Goal: Task Accomplishment & Management: Manage account settings

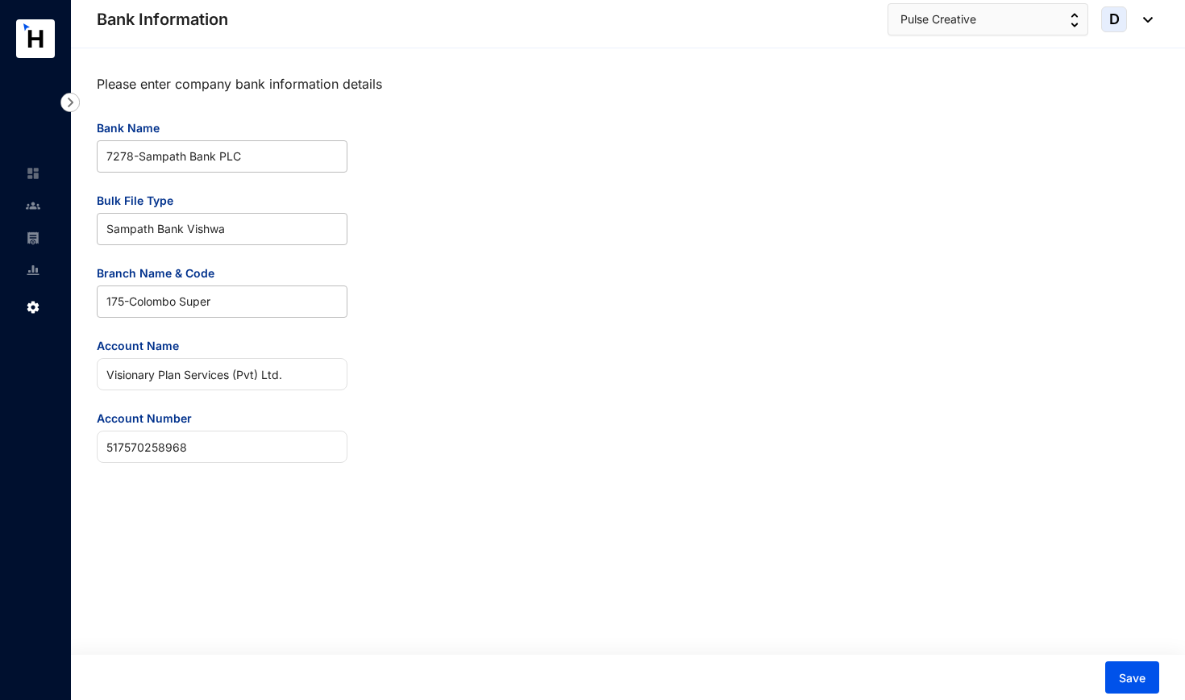
click at [33, 310] on img at bounding box center [33, 307] width 15 height 15
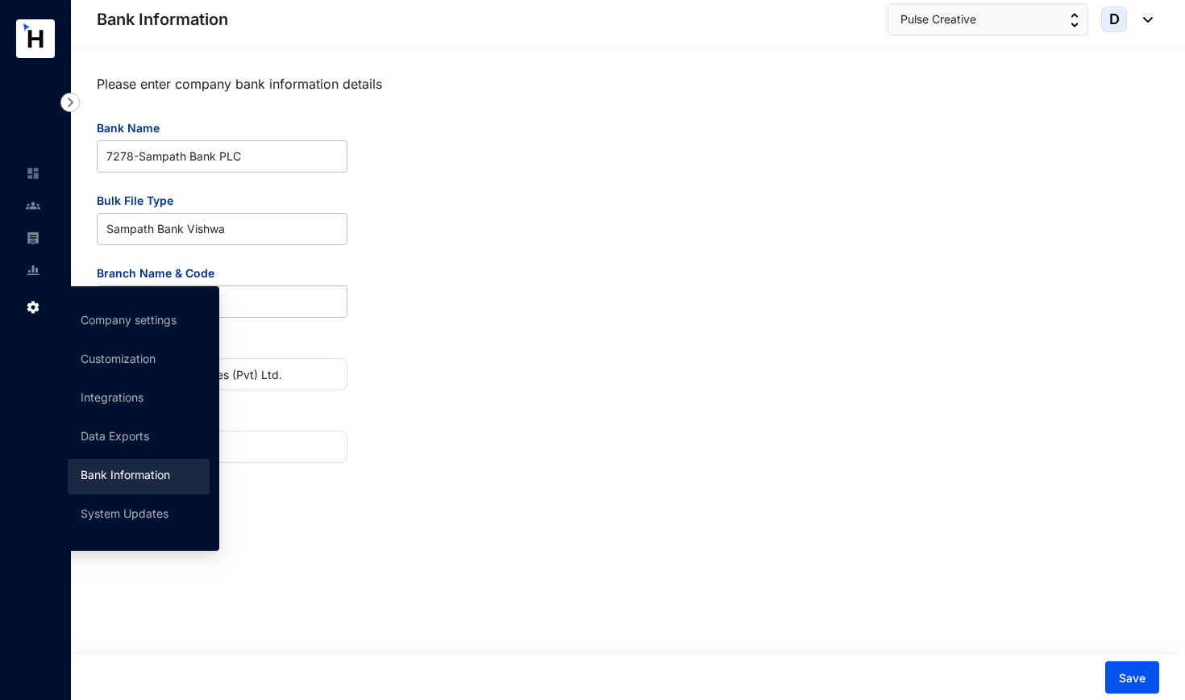
click at [137, 478] on link "Bank Information" at bounding box center [125, 475] width 89 height 14
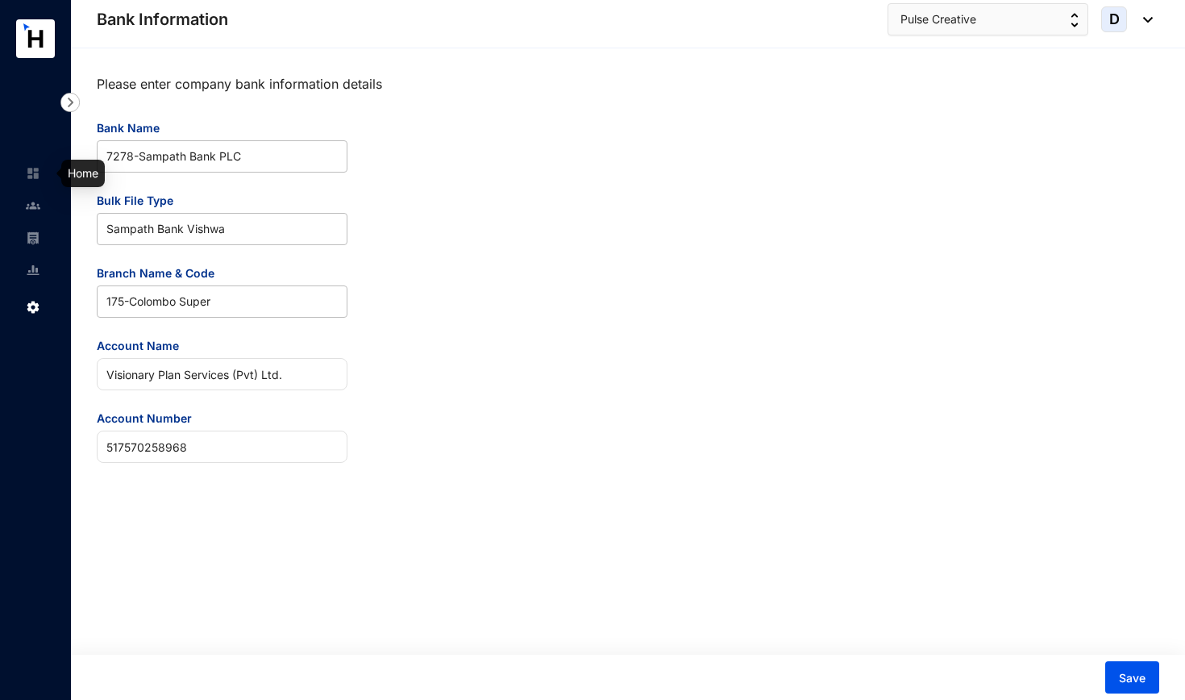
click at [26, 173] on img at bounding box center [33, 173] width 15 height 15
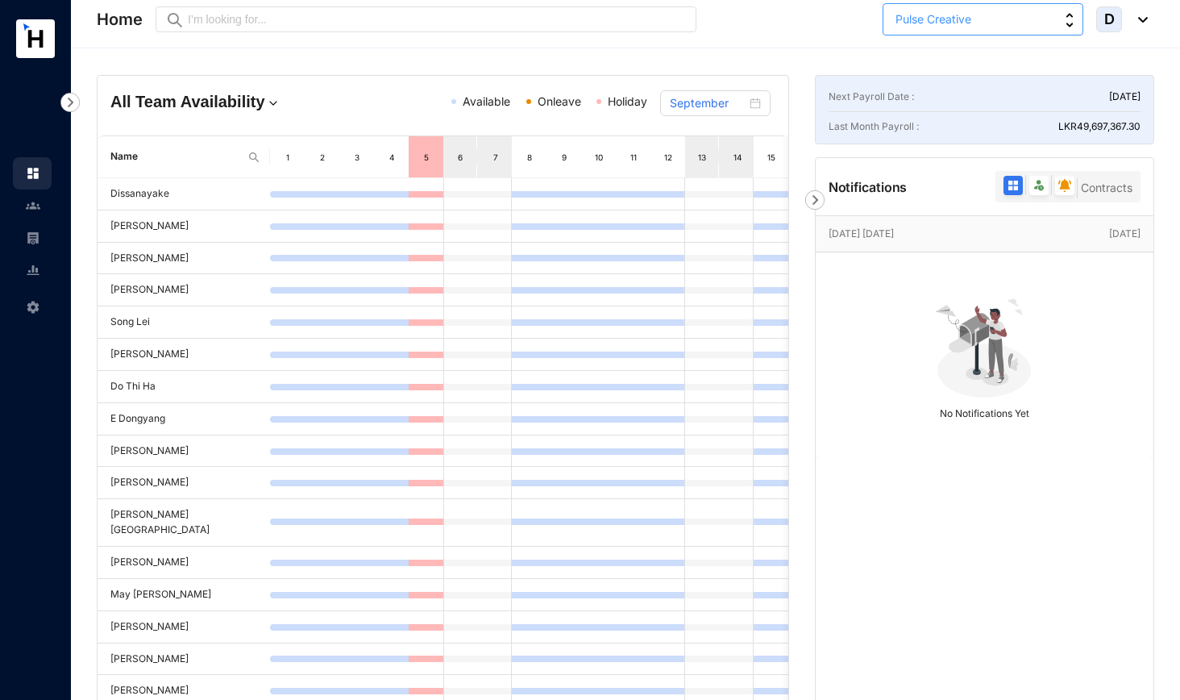
click at [987, 16] on button "Pulse Creative" at bounding box center [983, 19] width 201 height 32
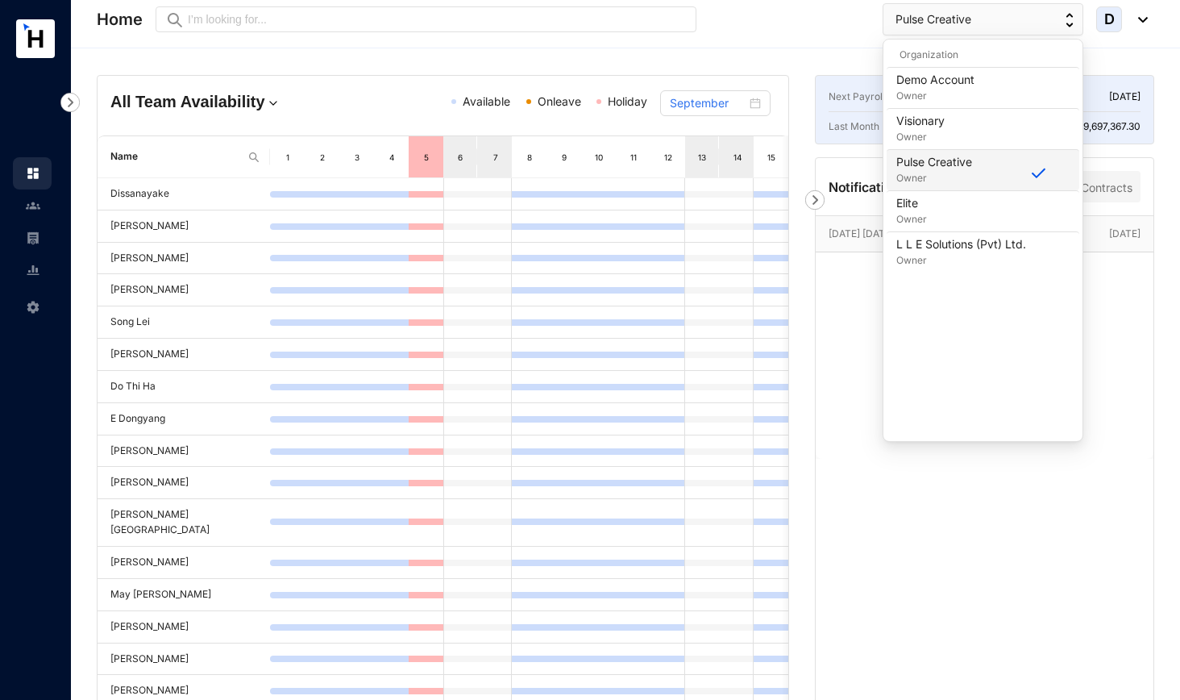
click at [945, 175] on p "Owner" at bounding box center [934, 178] width 76 height 16
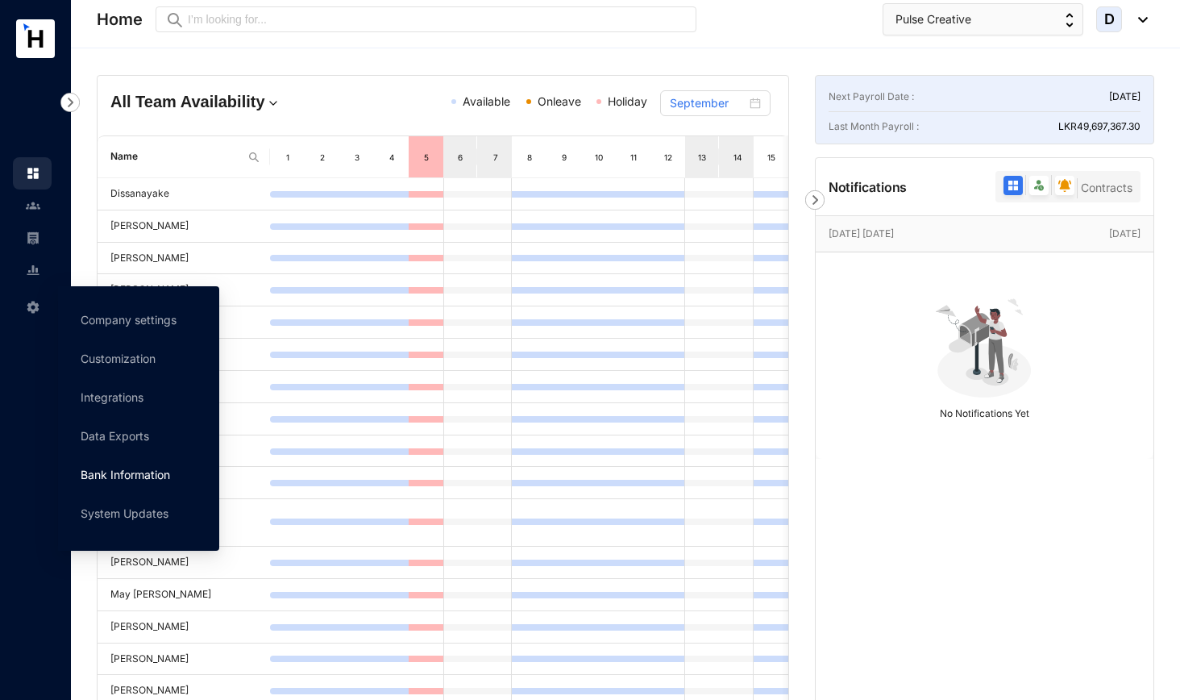
click at [121, 477] on link "Bank Information" at bounding box center [125, 475] width 89 height 14
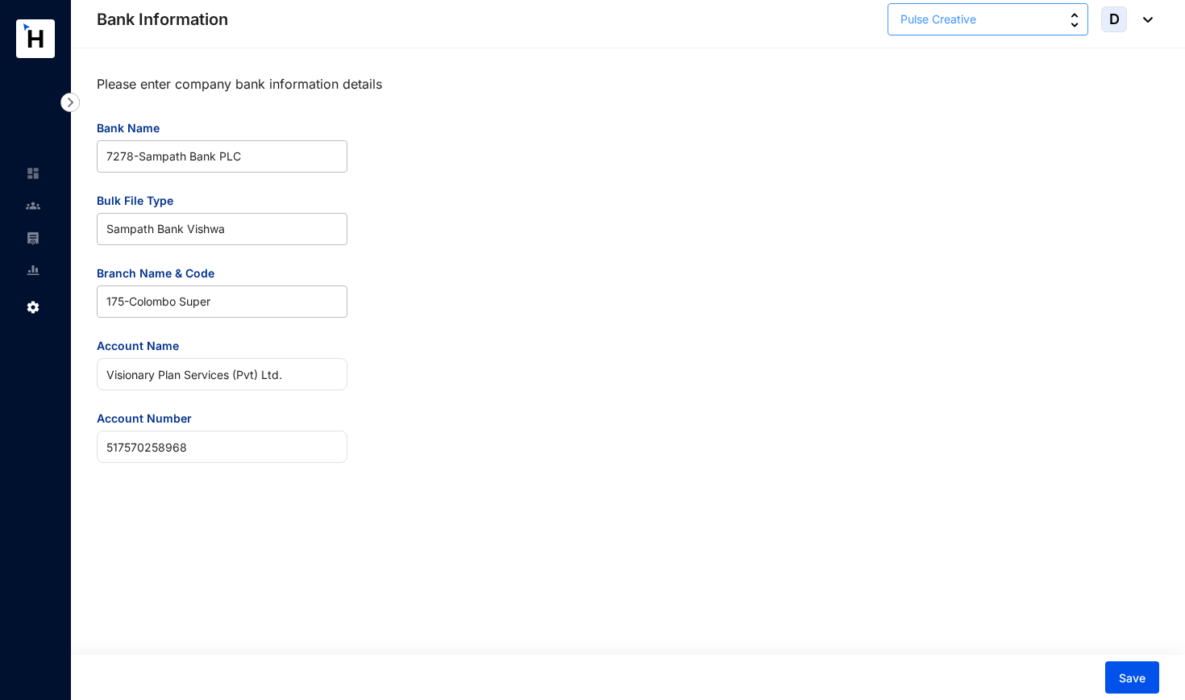
click at [1013, 22] on button "Pulse Creative" at bounding box center [988, 19] width 201 height 32
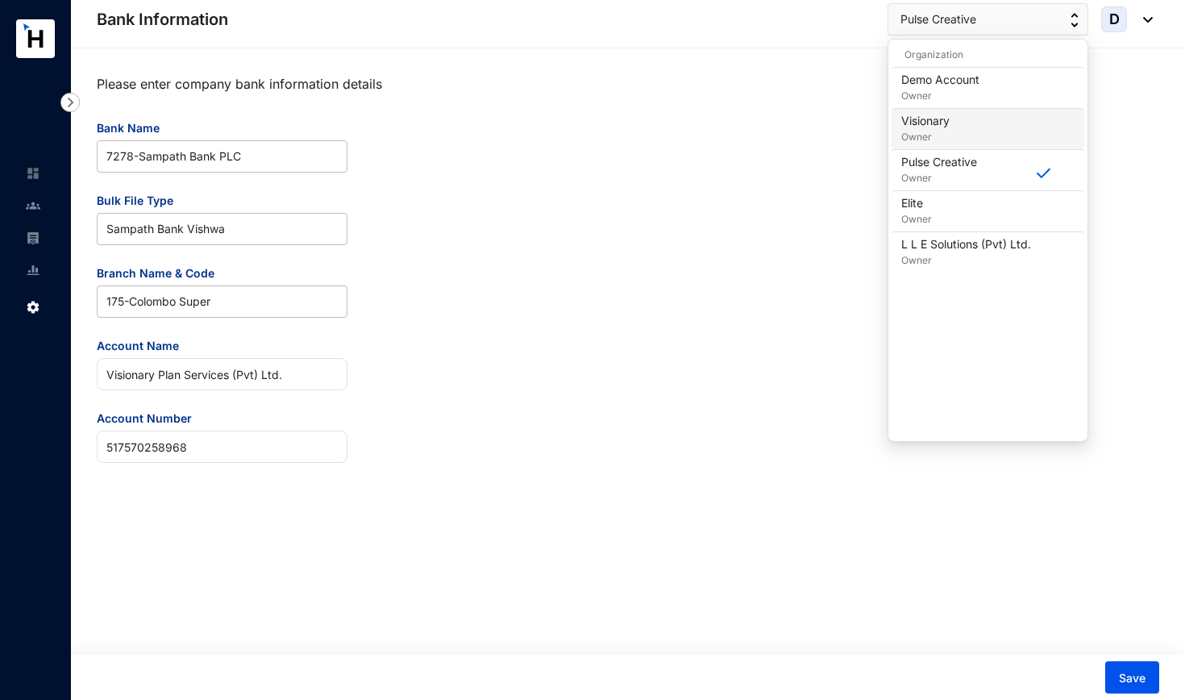
click at [967, 134] on div "Visionary Owner" at bounding box center [987, 129] width 173 height 32
